Goal: Information Seeking & Learning: Find specific page/section

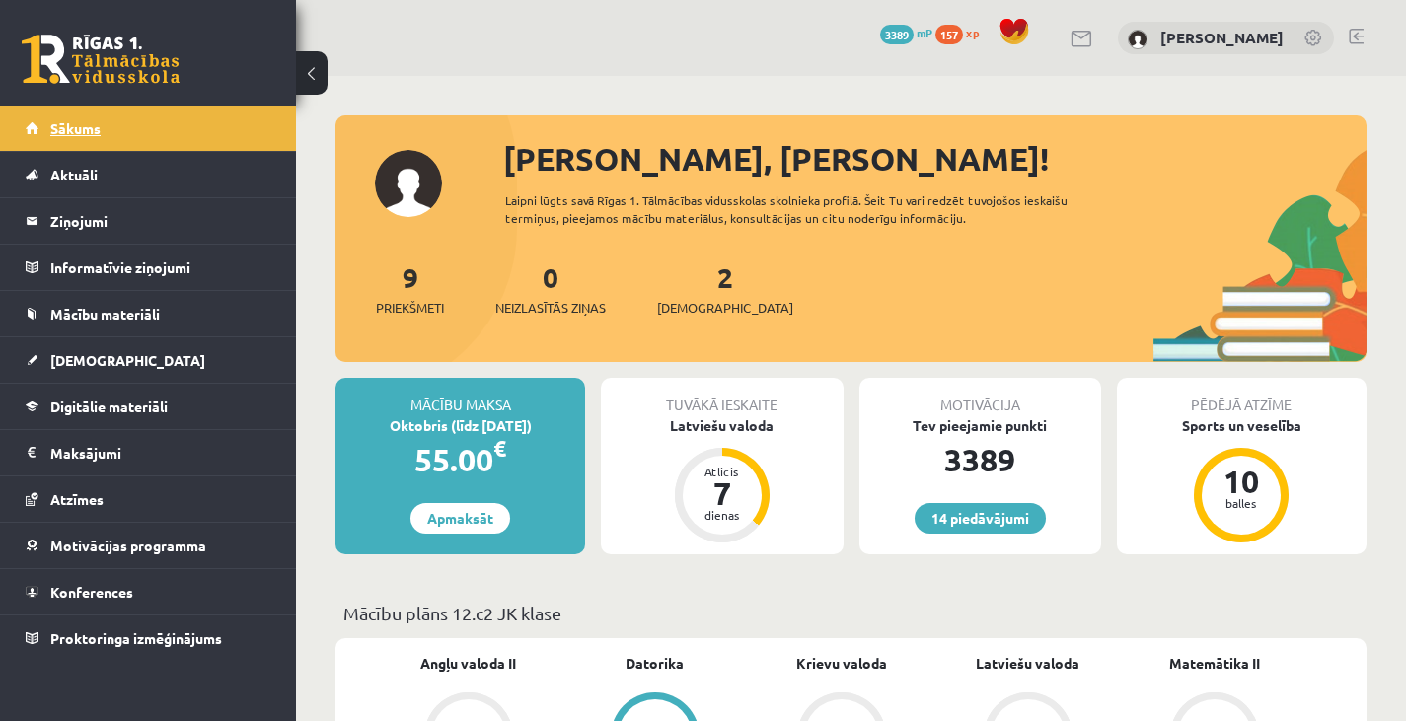
click at [137, 130] on link "Sākums" at bounding box center [149, 128] width 246 height 45
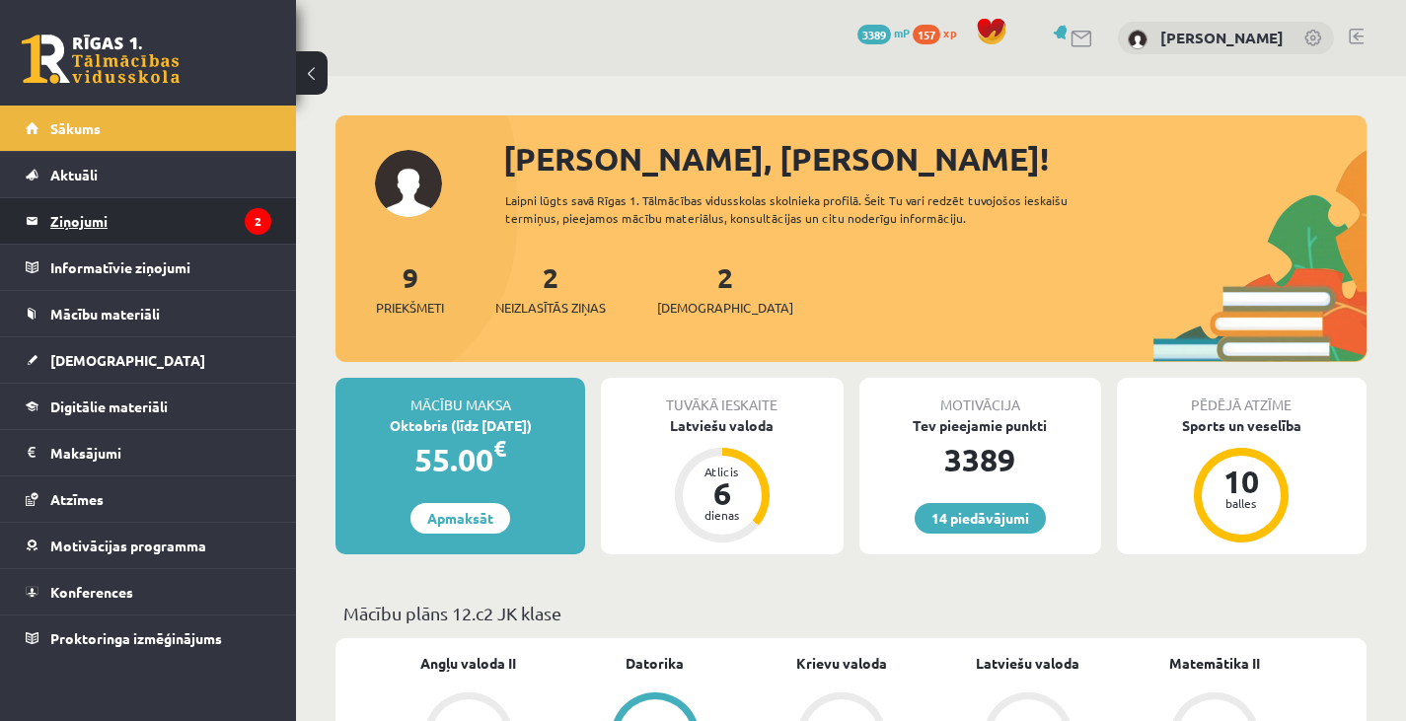
click at [193, 225] on legend "Ziņojumi 2" at bounding box center [160, 220] width 221 height 45
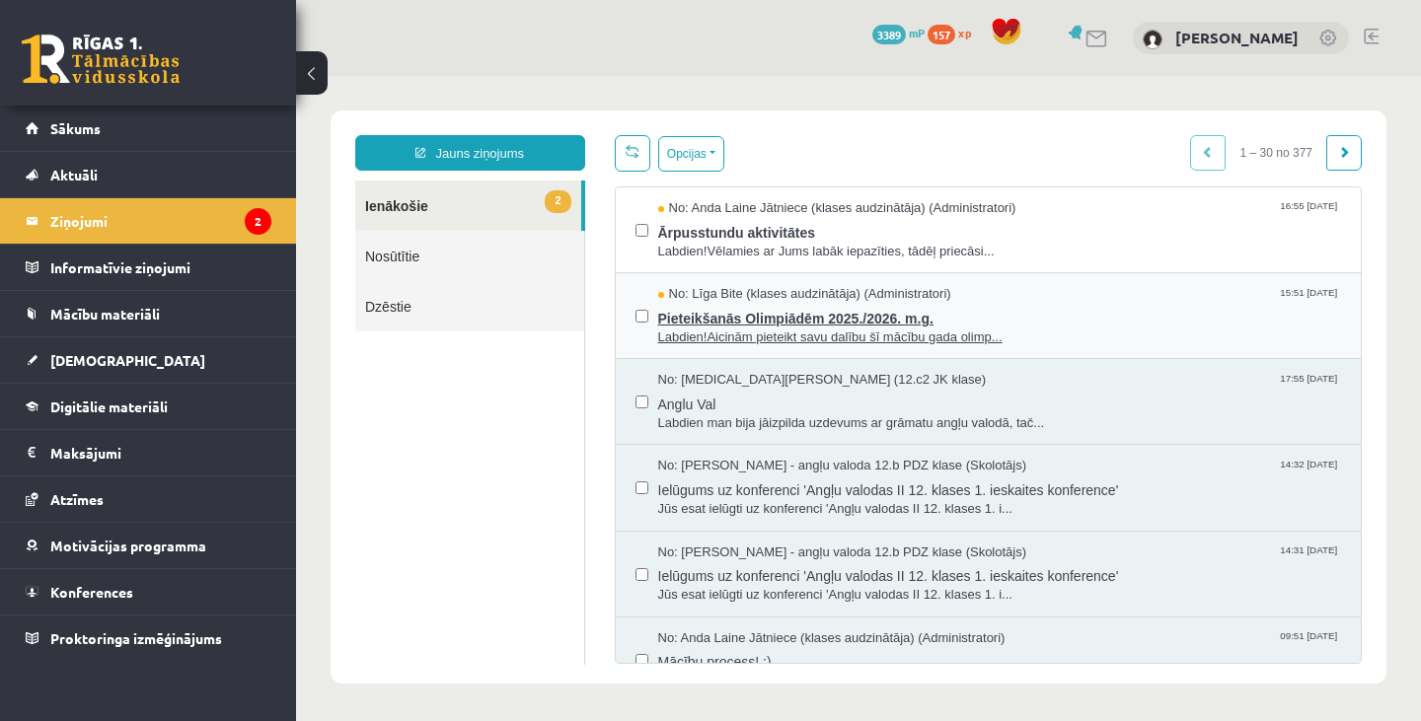
click at [701, 307] on span "Pieteikšanās Olimpiādēm 2025./2026. m.g." at bounding box center [1000, 316] width 684 height 25
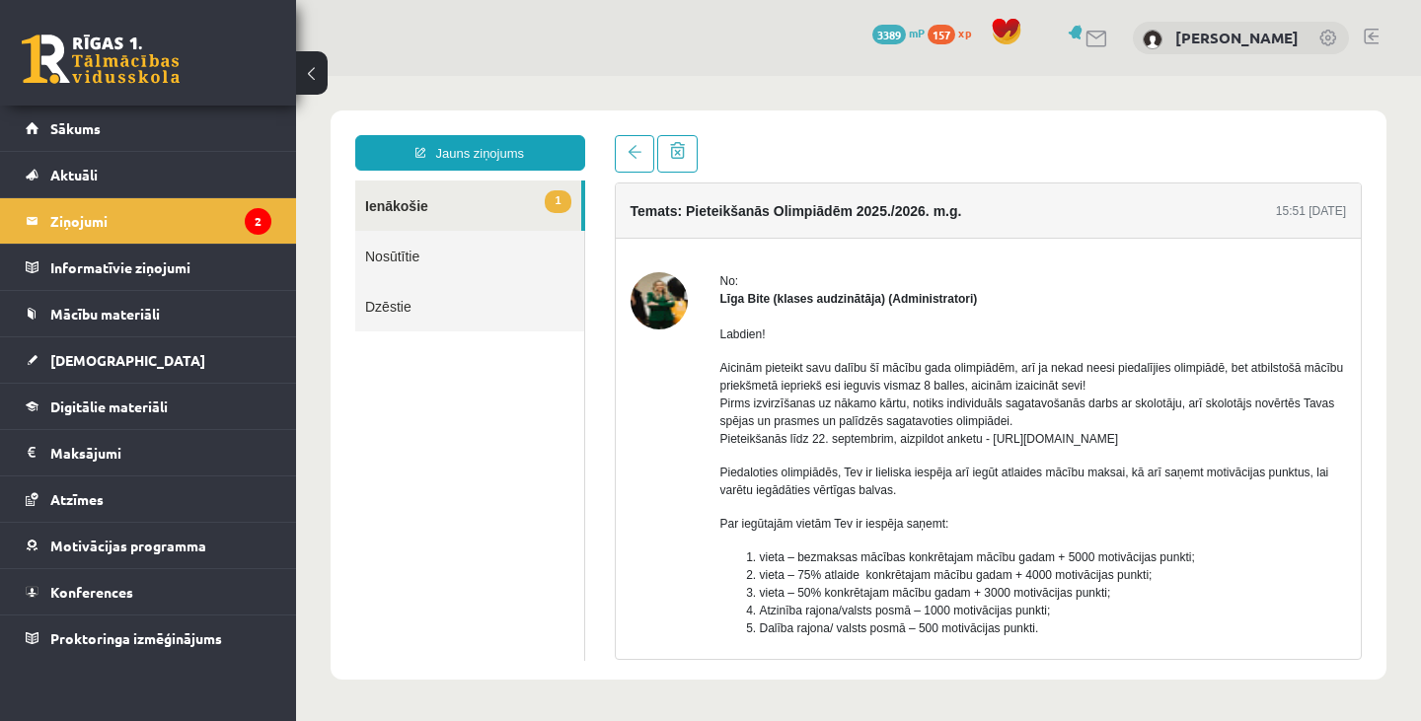
click at [503, 192] on link "1 Ienākošie" at bounding box center [468, 206] width 226 height 50
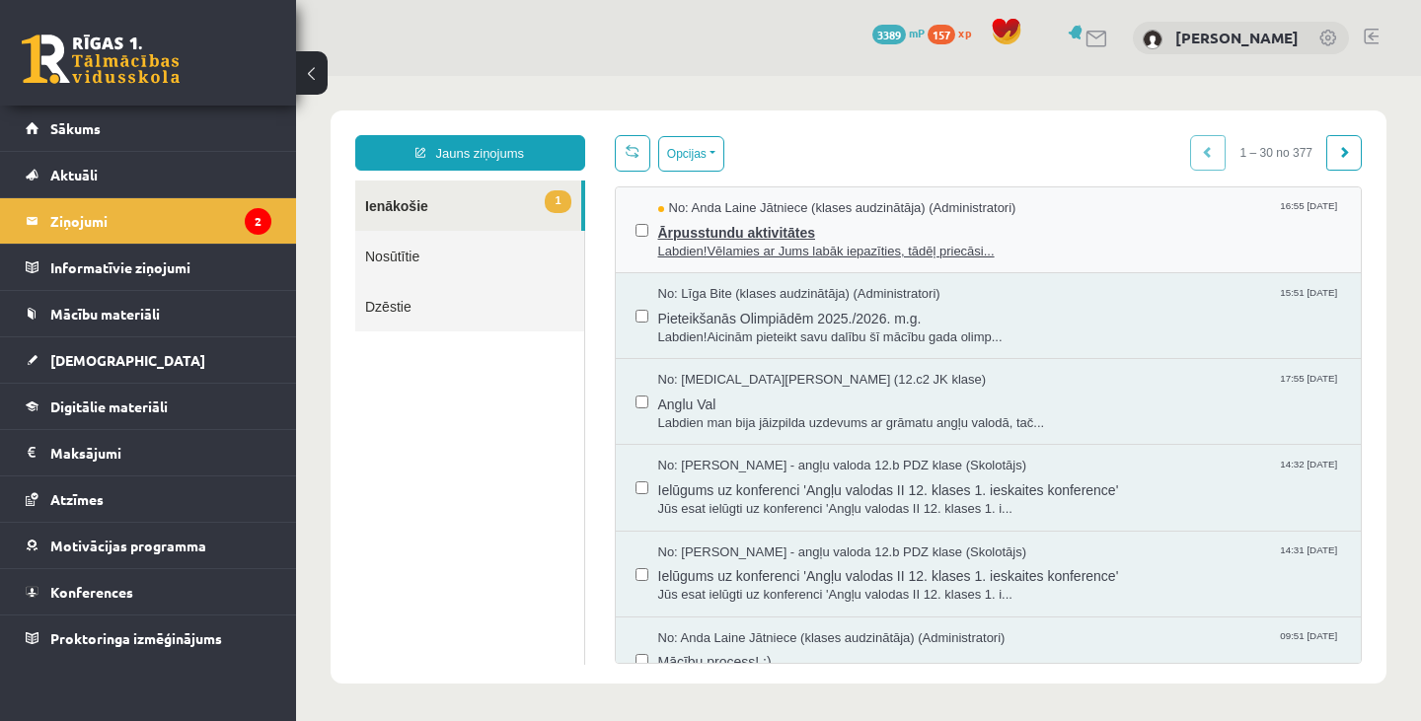
click at [710, 244] on span "Labdien!Vēlamies ar Jums labāk iepazīties, tādēļ priecāsi..." at bounding box center [1000, 252] width 684 height 19
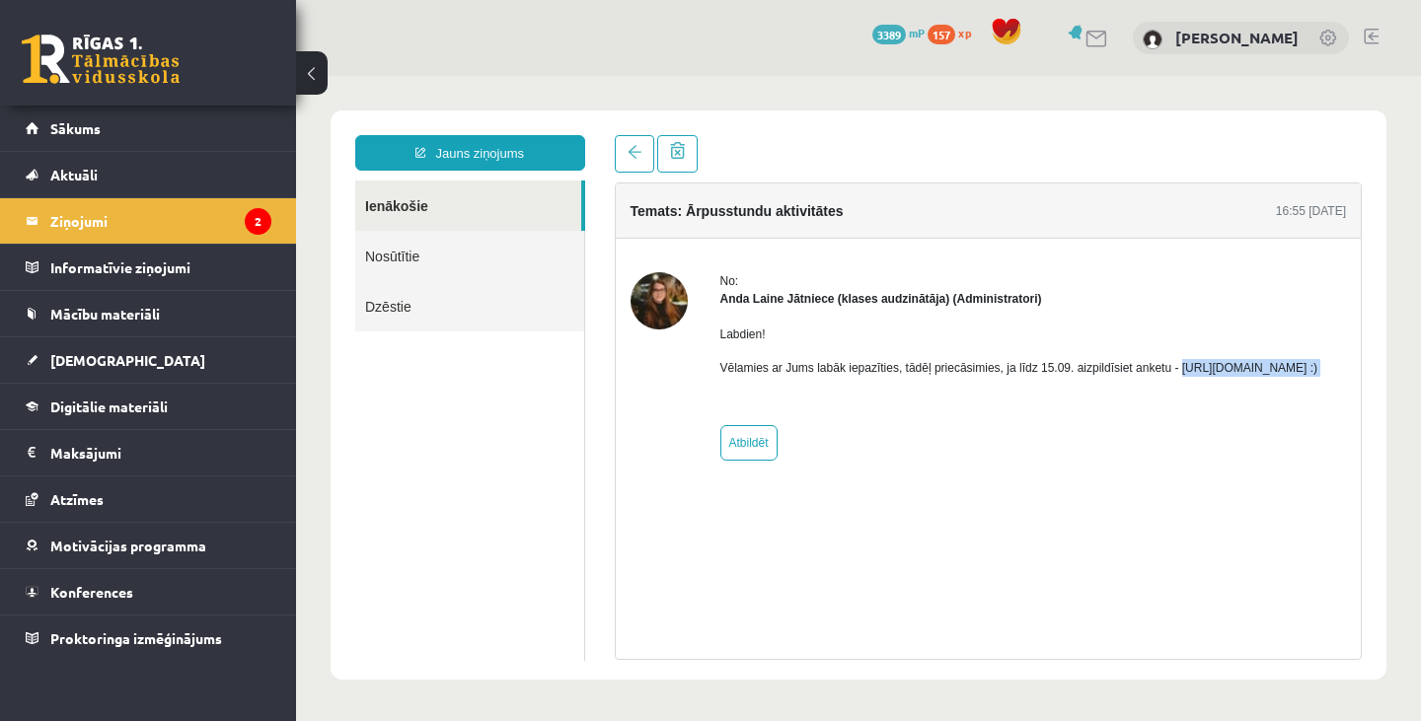
drag, startPoint x: 716, startPoint y: 389, endPoint x: 786, endPoint y: 395, distance: 70.3
click at [786, 395] on div "No: [PERSON_NAME] Jātniece (klases audzinātāja) (Administratori) Labdien! Vēlam…" at bounding box center [989, 366] width 717 height 189
copy p "[URL][DOMAIN_NAME] :)"
click at [109, 137] on link "Sākums" at bounding box center [149, 128] width 246 height 45
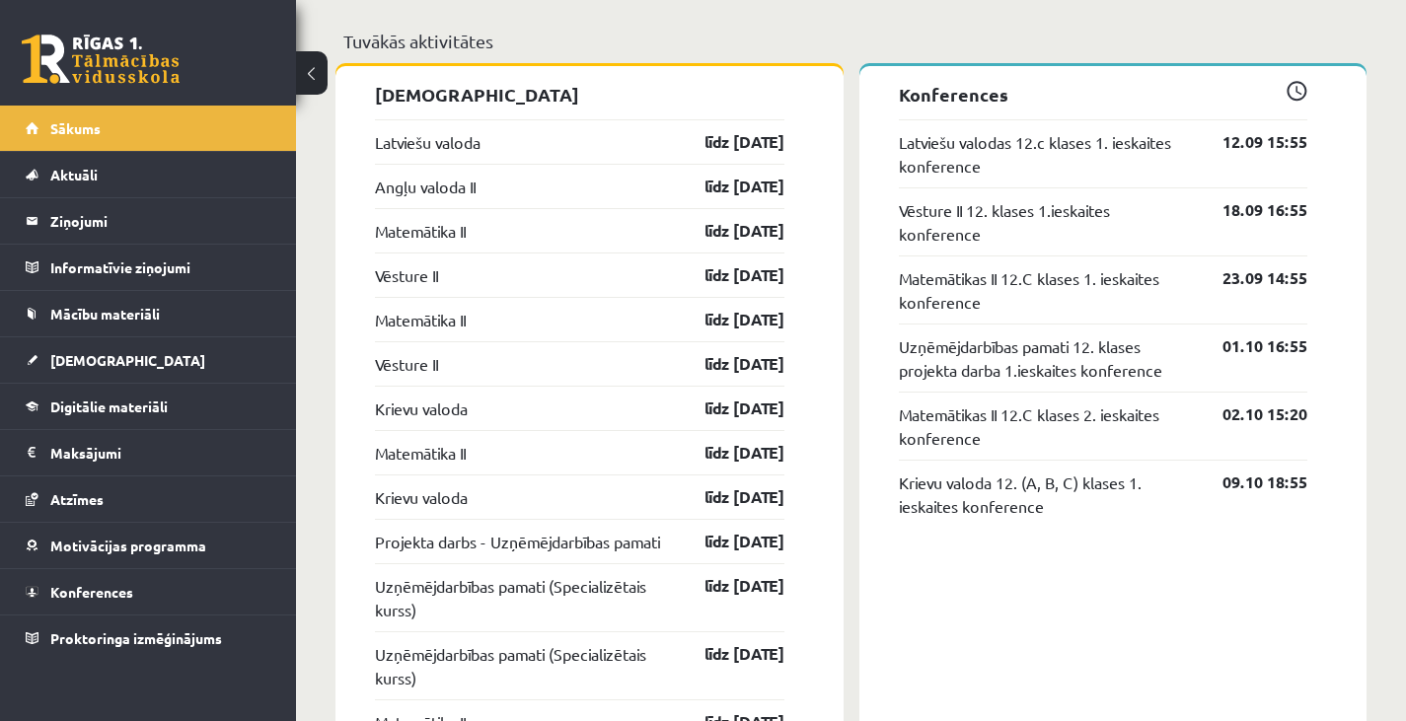
scroll to position [1522, 0]
